Goal: Task Accomplishment & Management: Use online tool/utility

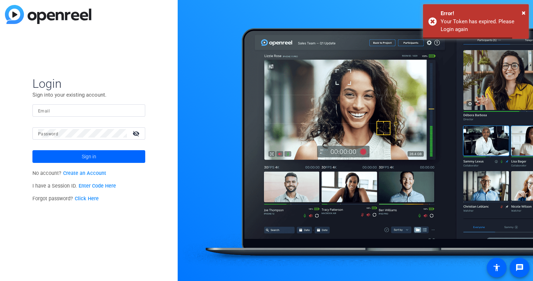
click at [61, 116] on div at bounding box center [89, 110] width 102 height 12
click at [52, 105] on div at bounding box center [89, 110] width 102 height 12
click at [51, 114] on input "Email" at bounding box center [89, 110] width 102 height 8
type input "[PERSON_NAME][EMAIL_ADDRESS][PERSON_NAME][DOMAIN_NAME]"
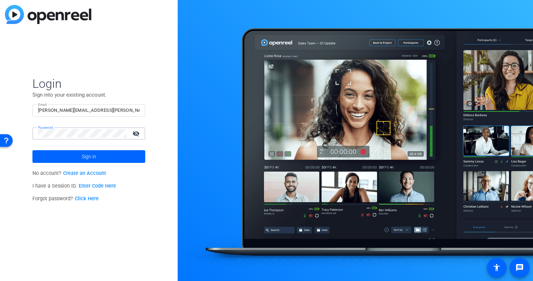
click at [32, 150] on button "Sign in" at bounding box center [88, 156] width 113 height 13
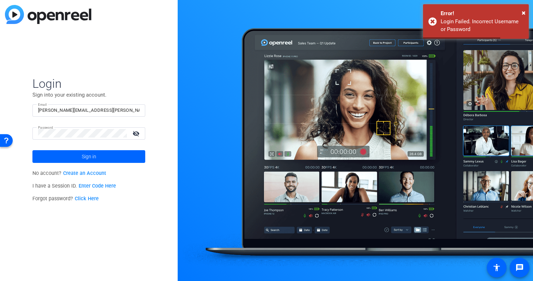
click at [69, 128] on div at bounding box center [82, 133] width 89 height 12
click at [32, 150] on button "Sign in" at bounding box center [88, 156] width 113 height 13
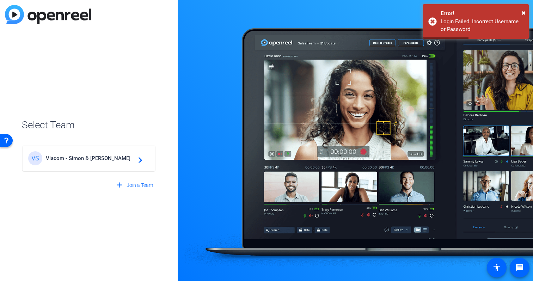
click at [74, 148] on mat-card-content "VS Viacom - Simon & Schuster navigate_next" at bounding box center [89, 158] width 133 height 25
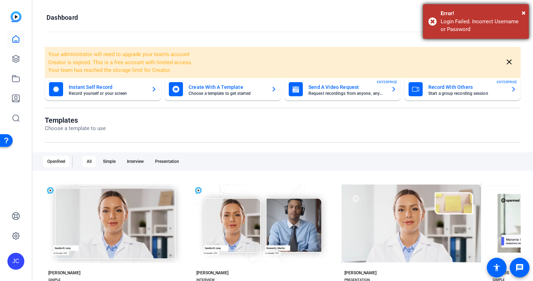
click at [520, 10] on div "Error!" at bounding box center [482, 14] width 83 height 8
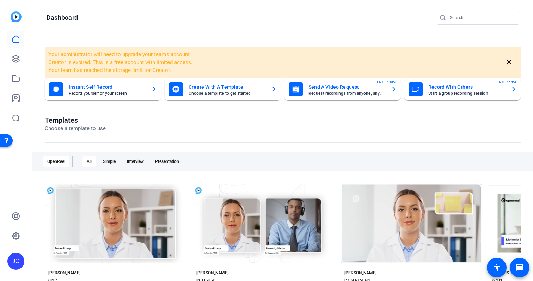
scroll to position [83, 0]
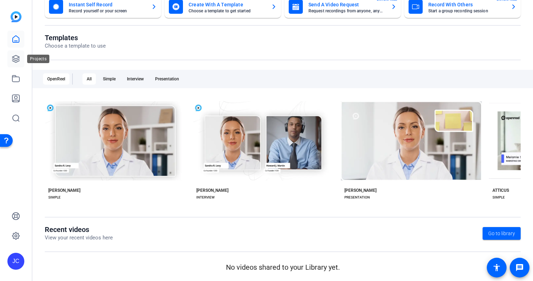
click at [11, 65] on link at bounding box center [15, 58] width 17 height 17
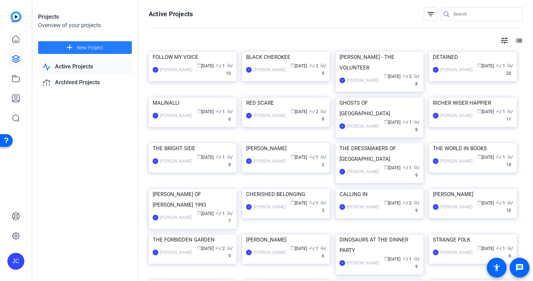
click at [77, 45] on span "New Project" at bounding box center [90, 47] width 26 height 7
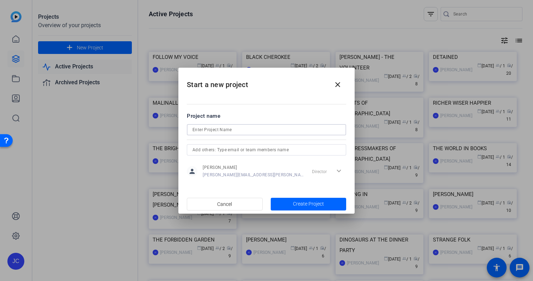
click at [235, 131] on input at bounding box center [267, 130] width 148 height 8
click at [229, 155] on div at bounding box center [267, 149] width 148 height 11
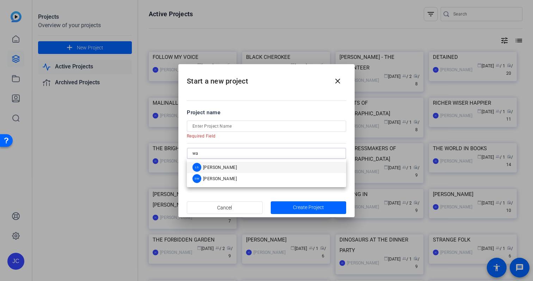
type input "w"
click at [227, 124] on input at bounding box center [267, 126] width 148 height 8
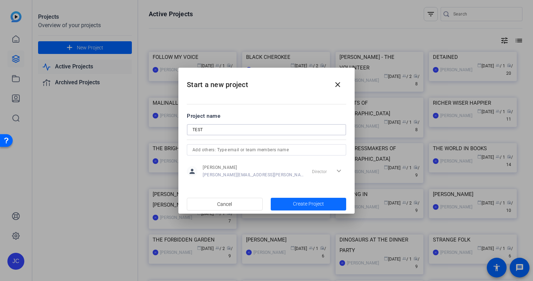
type input "TEST"
click at [290, 200] on span "button" at bounding box center [309, 204] width 76 height 17
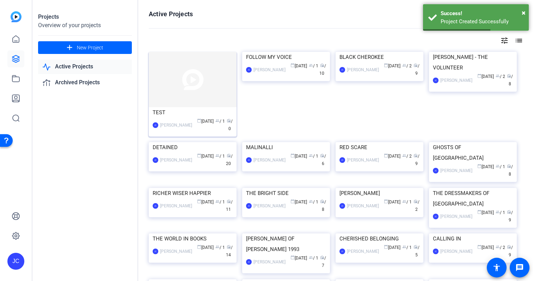
click at [190, 76] on img at bounding box center [193, 79] width 88 height 55
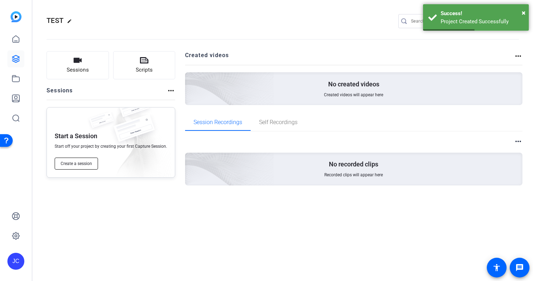
click at [88, 165] on span "Create a session" at bounding box center [76, 164] width 31 height 6
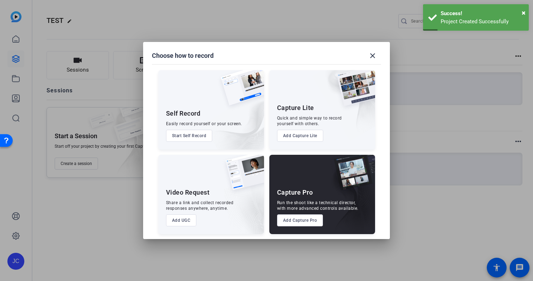
click at [295, 224] on button "Add Capture Pro" at bounding box center [300, 220] width 46 height 12
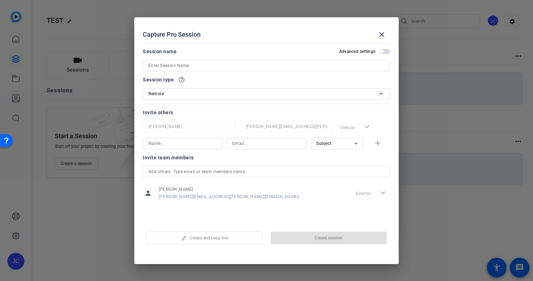
click at [204, 173] on input "text" at bounding box center [266, 171] width 236 height 8
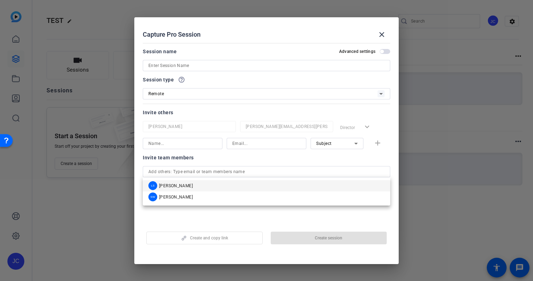
click at [264, 220] on mat-dialog-content "Session name Advanced settings Session type help_outline Remote Invite others J…" at bounding box center [266, 131] width 264 height 183
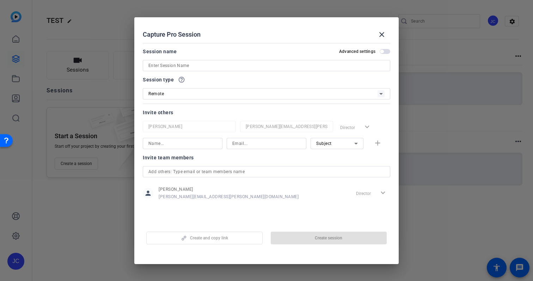
click at [358, 192] on div "Director expand_more" at bounding box center [371, 193] width 37 height 13
click at [382, 31] on mat-icon "close" at bounding box center [382, 34] width 8 height 8
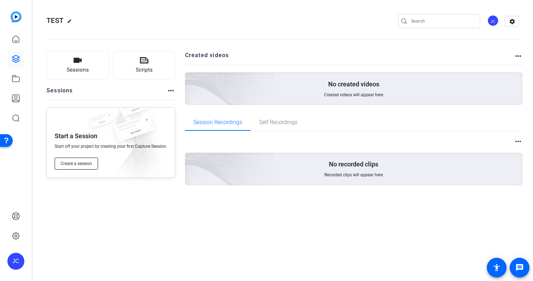
click at [77, 163] on span "Create a session" at bounding box center [76, 164] width 31 height 6
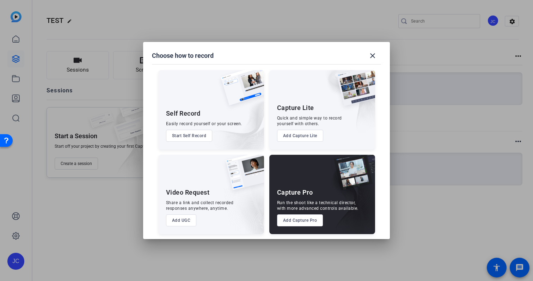
click at [308, 220] on button "Add Capture Pro" at bounding box center [300, 220] width 46 height 12
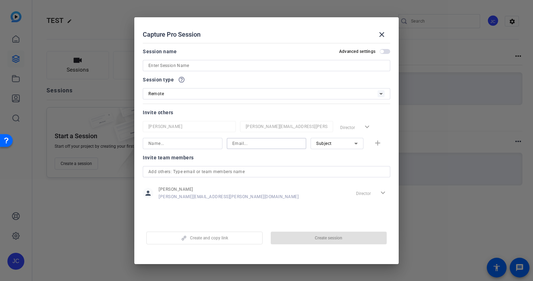
click at [278, 143] on input at bounding box center [266, 143] width 68 height 8
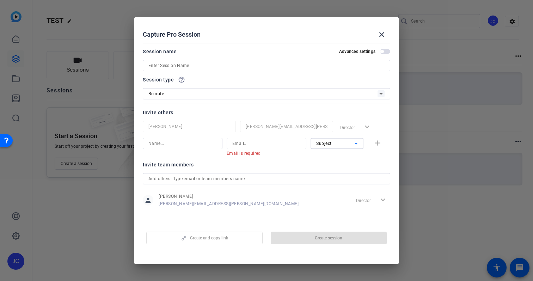
click at [331, 144] on span "Subject" at bounding box center [324, 143] width 16 height 5
click at [206, 142] on div at bounding box center [266, 140] width 533 height 281
click at [190, 146] on input at bounding box center [182, 143] width 68 height 8
type input "[PERSON_NAME][EMAIL_ADDRESS][PERSON_NAME][DOMAIN_NAME]"
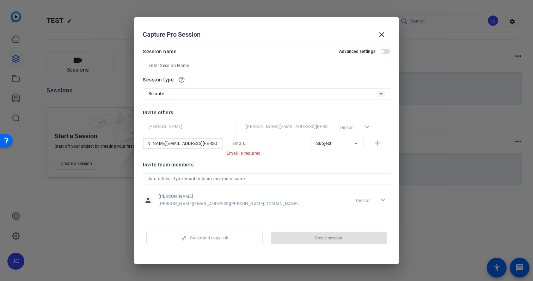
click at [190, 141] on input "[PERSON_NAME][EMAIL_ADDRESS][PERSON_NAME][DOMAIN_NAME]" at bounding box center [182, 143] width 68 height 8
click at [237, 140] on input at bounding box center [266, 143] width 68 height 8
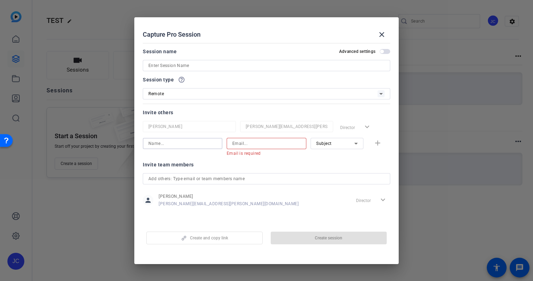
paste input "[PERSON_NAME][EMAIL_ADDRESS][PERSON_NAME][DOMAIN_NAME]"
type input "[PERSON_NAME][EMAIL_ADDRESS][PERSON_NAME][DOMAIN_NAME]"
click at [176, 150] on mat-error "Name is required" at bounding box center [180, 153] width 74 height 8
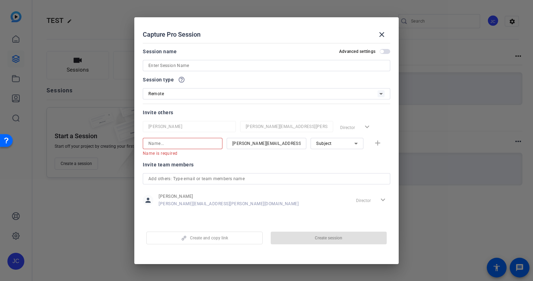
click at [173, 148] on div at bounding box center [182, 143] width 68 height 11
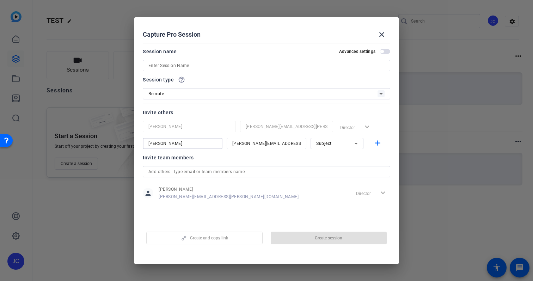
type input "[PERSON_NAME]"
click at [280, 210] on mat-dialog-content "Session name Advanced settings Session type help_outline Remote Invite others J…" at bounding box center [266, 131] width 264 height 183
click at [378, 143] on mat-icon "add" at bounding box center [377, 143] width 9 height 9
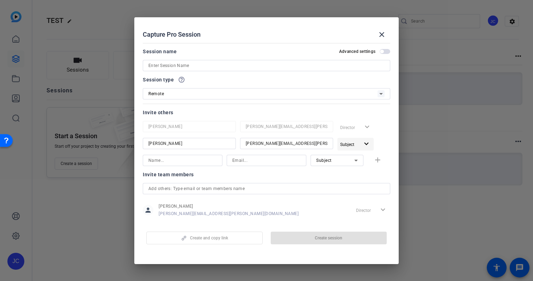
click at [362, 145] on span "button" at bounding box center [355, 144] width 36 height 17
click at [353, 181] on button "check Subject" at bounding box center [361, 183] width 49 height 12
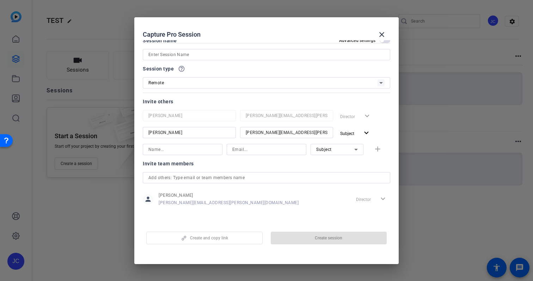
click at [323, 232] on div "Create and copy link Create session" at bounding box center [267, 235] width 248 height 18
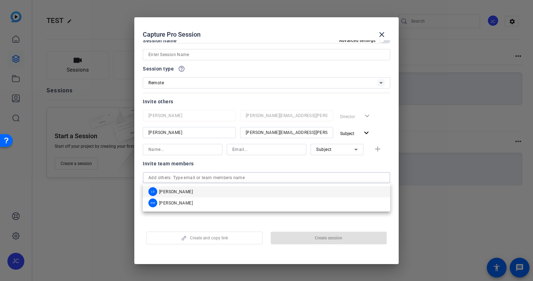
click at [248, 180] on input "text" at bounding box center [266, 177] width 236 height 8
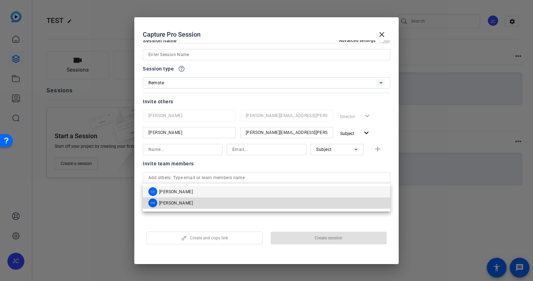
click at [240, 206] on mat-option "SW Sara Waber" at bounding box center [267, 202] width 248 height 11
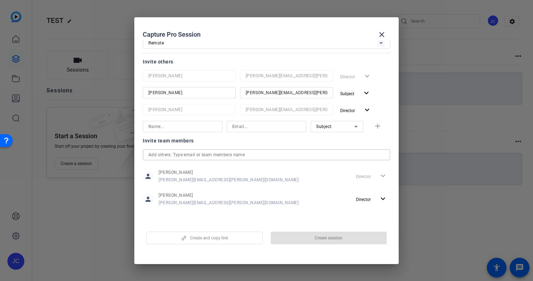
scroll to position [0, 0]
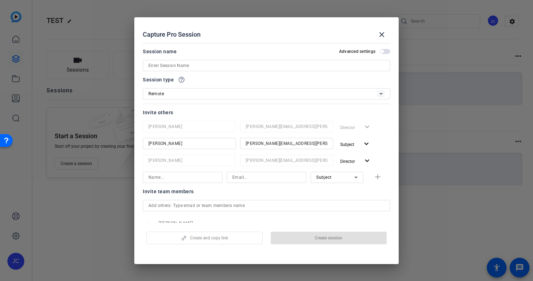
click at [279, 72] on div at bounding box center [267, 75] width 248 height 8
click at [274, 68] on input at bounding box center [266, 65] width 236 height 8
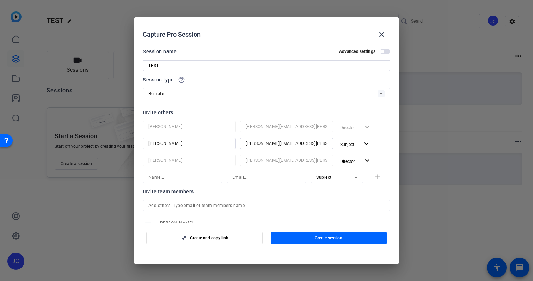
scroll to position [51, 0]
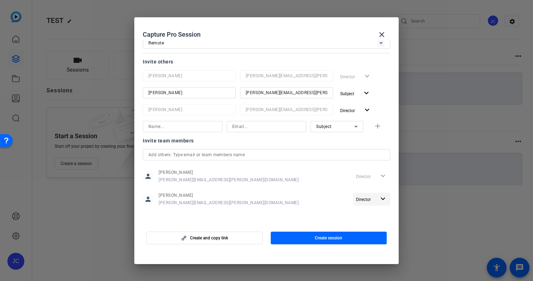
type input "TEST"
click at [378, 200] on span "button" at bounding box center [371, 199] width 37 height 17
click at [369, 230] on button "Remove User" at bounding box center [372, 226] width 39 height 12
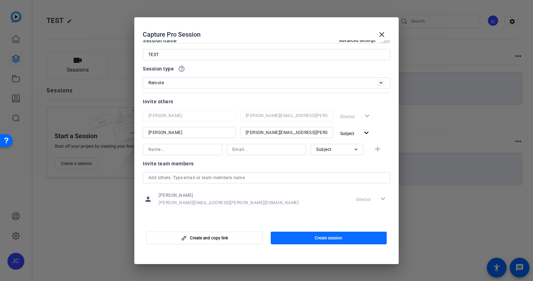
click at [331, 241] on span "button" at bounding box center [329, 238] width 116 height 17
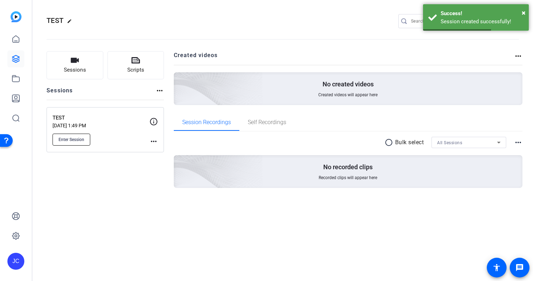
click at [61, 141] on span "Enter Session" at bounding box center [72, 140] width 26 height 6
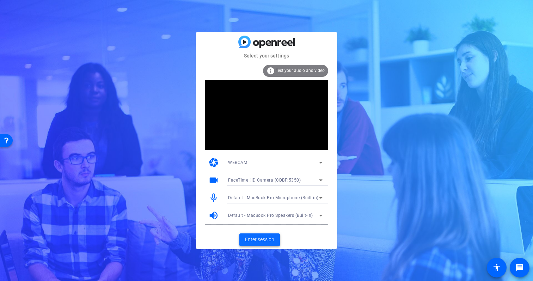
click at [260, 235] on span at bounding box center [259, 239] width 41 height 17
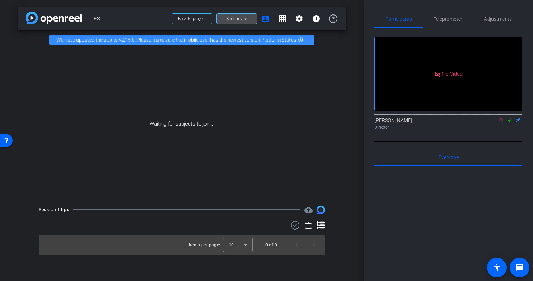
click at [235, 19] on span "Send invite" at bounding box center [236, 19] width 21 height 6
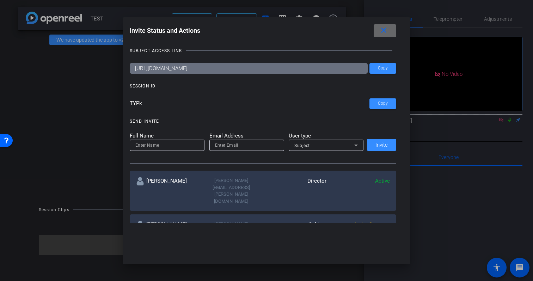
click at [0, 0] on span at bounding box center [0, 0] width 0 height 0
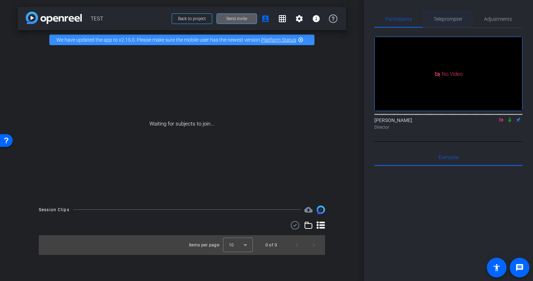
click at [458, 20] on span "Teleprompter" at bounding box center [448, 19] width 29 height 5
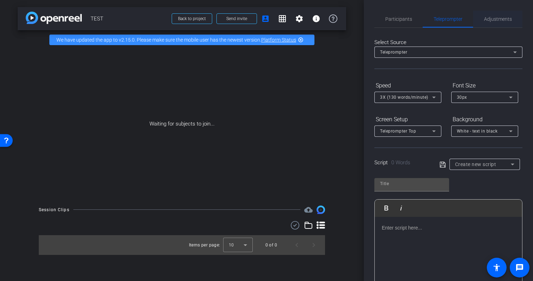
click at [496, 18] on span "Adjustments" at bounding box center [498, 19] width 28 height 5
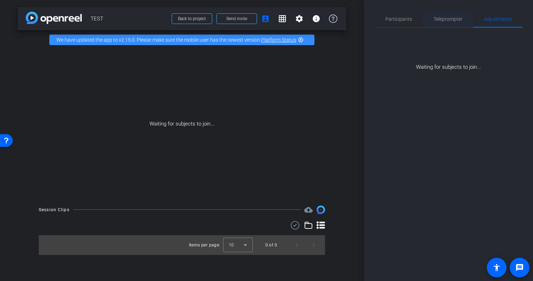
click at [463, 20] on div "Teleprompter" at bounding box center [448, 19] width 50 height 17
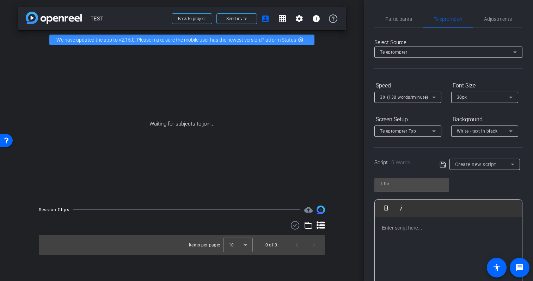
click at [400, 225] on p at bounding box center [448, 228] width 133 height 8
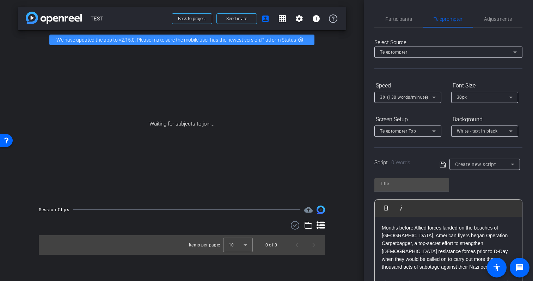
scroll to position [268, 0]
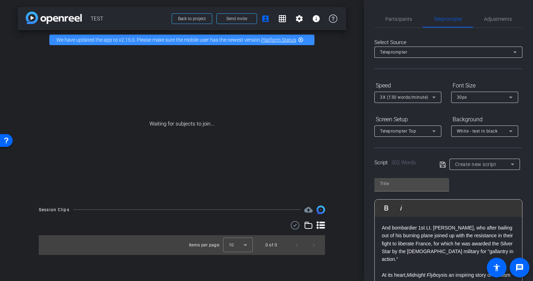
click at [443, 164] on icon at bounding box center [443, 164] width 6 height 8
type input "Default title 284"
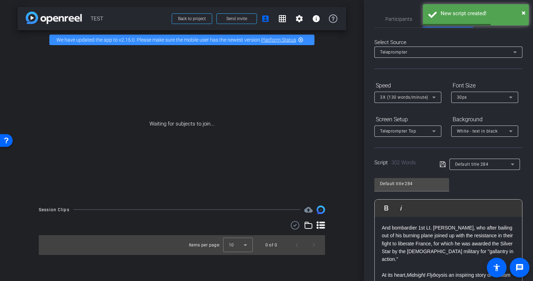
scroll to position [0, 0]
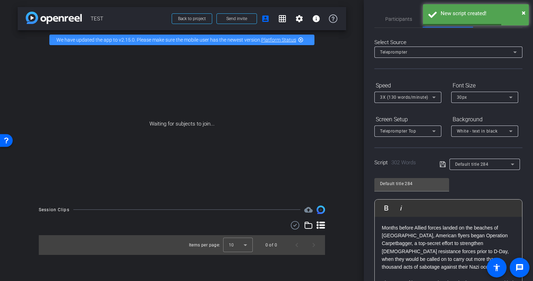
click at [410, 57] on div "Teleprompter" at bounding box center [448, 52] width 137 height 11
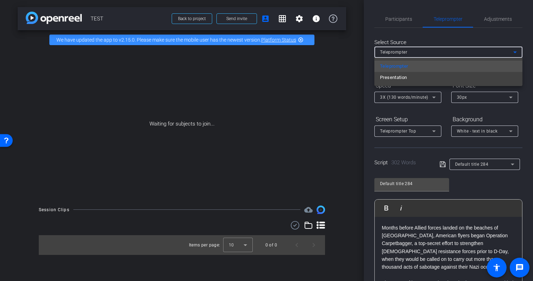
click at [405, 41] on div at bounding box center [266, 140] width 533 height 281
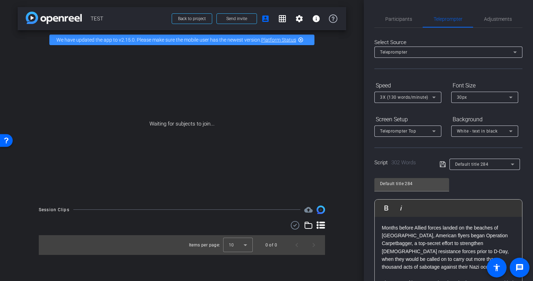
scroll to position [66, 0]
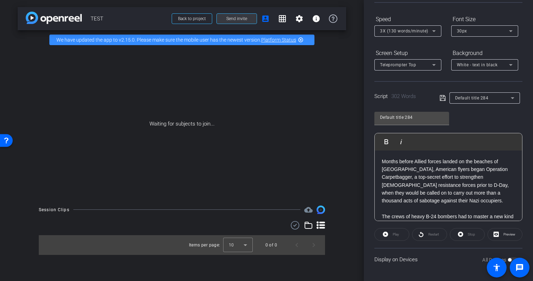
click at [249, 16] on span at bounding box center [237, 18] width 40 height 17
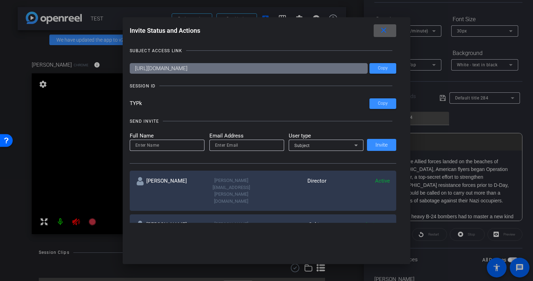
click at [384, 28] on mat-icon "close" at bounding box center [383, 30] width 9 height 9
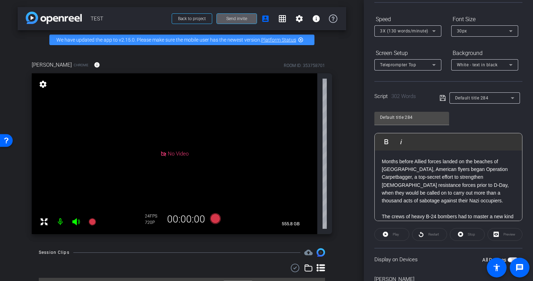
scroll to position [0, 0]
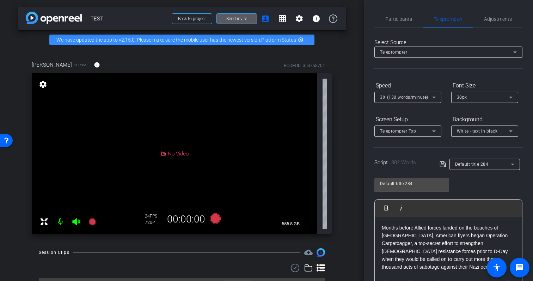
click at [401, 7] on div "Participants Teleprompter Adjustments [PERSON_NAME] Director Everyone 0 Mark al…" at bounding box center [448, 140] width 169 height 281
click at [398, 16] on span "Participants" at bounding box center [398, 19] width 27 height 17
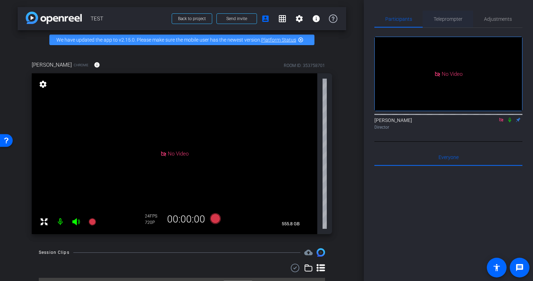
click at [448, 17] on span "Teleprompter" at bounding box center [448, 19] width 29 height 5
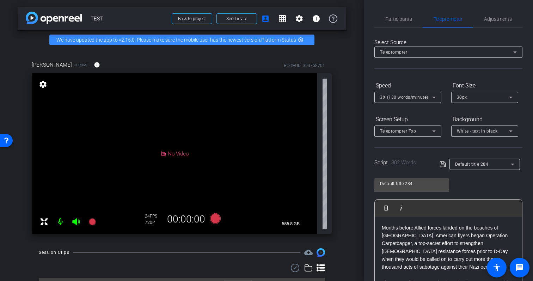
scroll to position [104, 0]
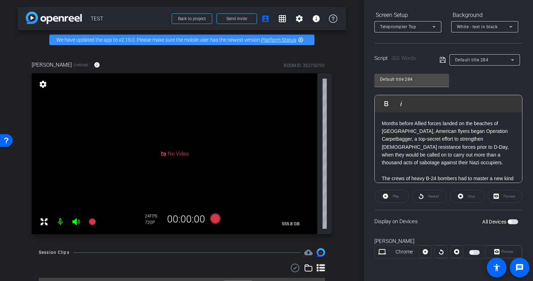
click at [496, 195] on div "Preview" at bounding box center [505, 196] width 35 height 13
click at [386, 197] on div "Play" at bounding box center [391, 196] width 35 height 13
click at [514, 222] on span "button" at bounding box center [513, 221] width 11 height 5
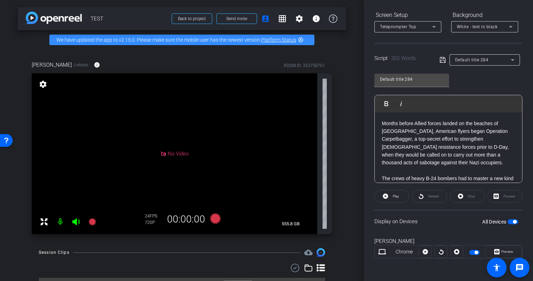
click at [496, 195] on div "Preview" at bounding box center [505, 196] width 35 height 13
click at [414, 197] on div "Restart" at bounding box center [429, 196] width 35 height 13
click at [399, 199] on span at bounding box center [392, 196] width 34 height 17
click at [510, 197] on div "Preview" at bounding box center [505, 196] width 35 height 13
click at [495, 198] on div "Preview" at bounding box center [505, 196] width 35 height 13
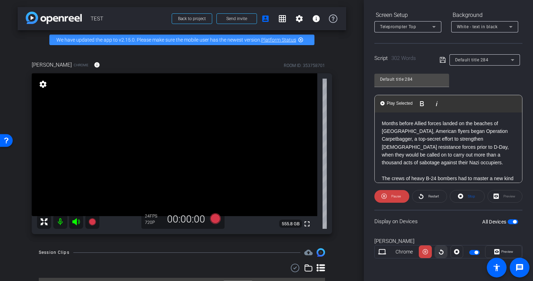
click at [441, 252] on icon at bounding box center [441, 251] width 5 height 11
click at [469, 195] on span "Stop" at bounding box center [471, 196] width 7 height 4
